Goal: Task Accomplishment & Management: Manage account settings

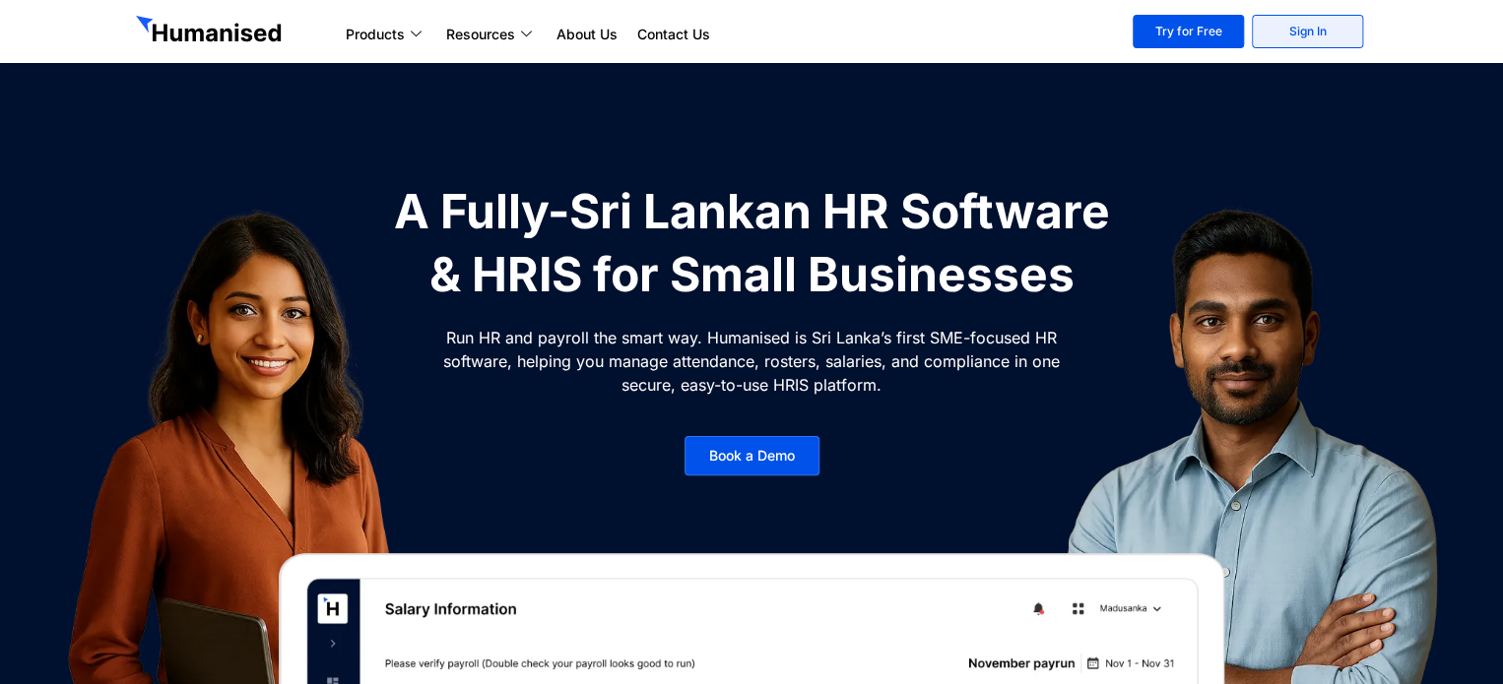
click at [1319, 39] on link "Sign In" at bounding box center [1307, 31] width 111 height 33
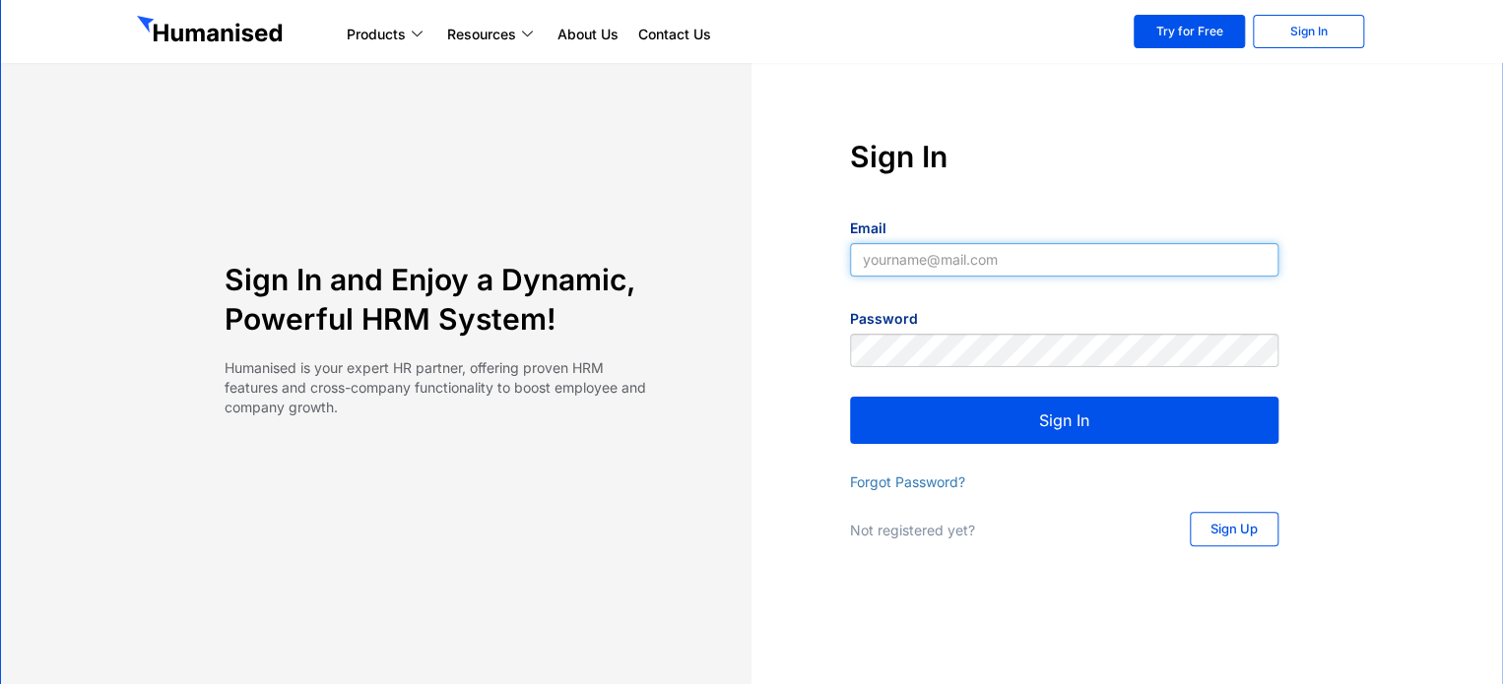
click at [1001, 260] on input "Email" at bounding box center [1064, 259] width 428 height 33
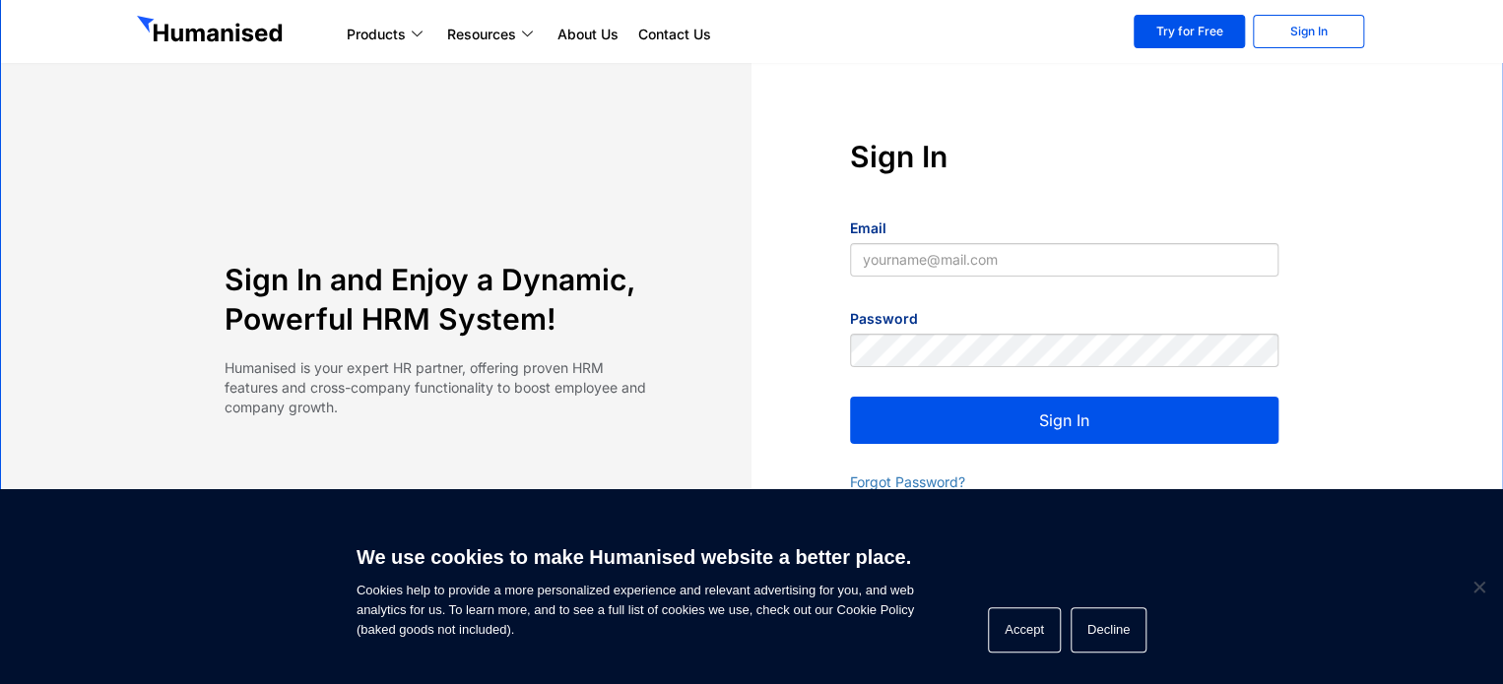
click at [1181, 172] on h4 "Sign In" at bounding box center [1064, 156] width 428 height 39
click at [1103, 259] on input "a" at bounding box center [1064, 259] width 428 height 33
type input "ab"
